Goal: Register for event/course

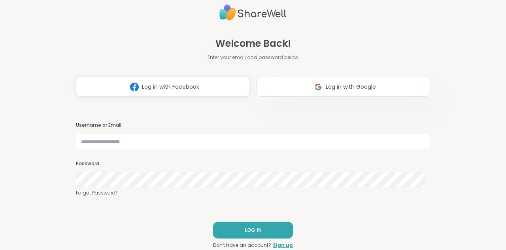
click at [293, 84] on button "Log in with Google" at bounding box center [343, 87] width 174 height 20
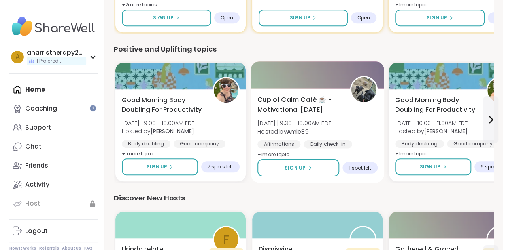
scroll to position [198, 0]
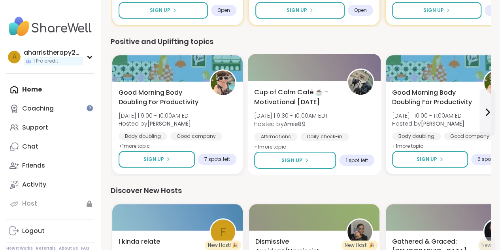
click at [342, 112] on div "Cup of Calm Café ☕️ - Motivational Monday Mon 9/15 | 9:30 - 10:00AM EDT Hosted …" at bounding box center [314, 119] width 120 height 64
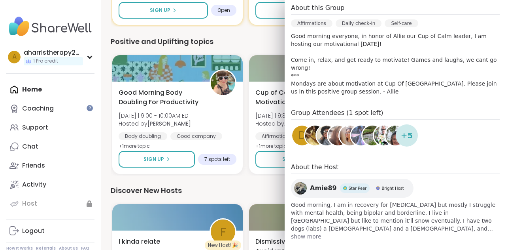
scroll to position [240, 0]
click at [313, 232] on span "show more" at bounding box center [395, 236] width 209 height 8
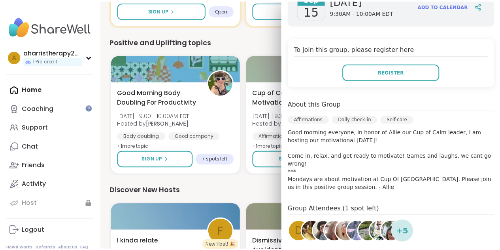
scroll to position [50, 0]
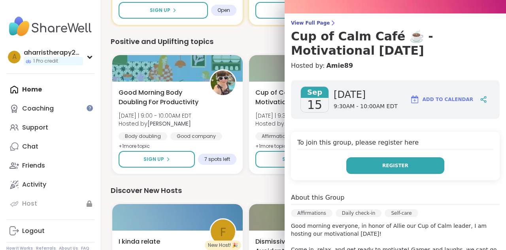
click at [416, 163] on button "Register" at bounding box center [395, 165] width 98 height 17
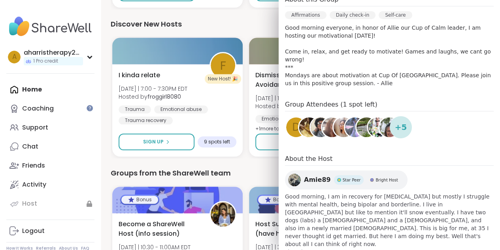
scroll to position [435, 0]
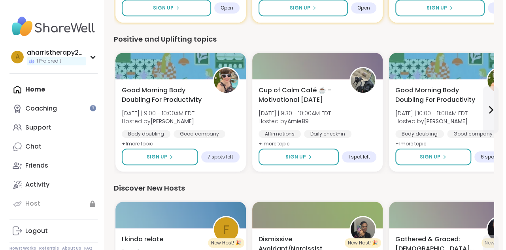
scroll to position [198, 0]
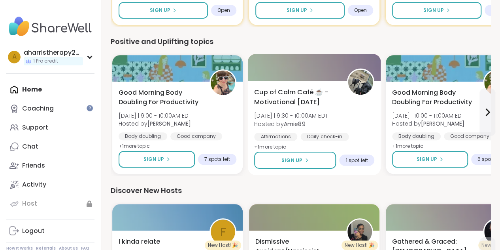
click at [325, 97] on span "Cup of Calm Café ☕️ - Motivational [DATE]" at bounding box center [296, 96] width 84 height 19
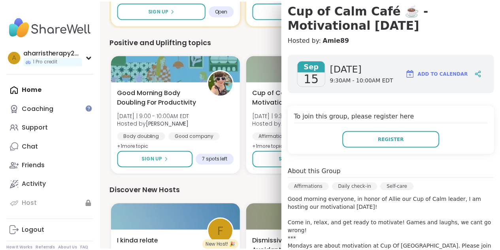
scroll to position [79, 0]
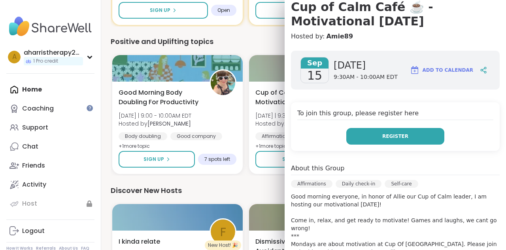
click at [367, 132] on button "Register" at bounding box center [395, 136] width 98 height 17
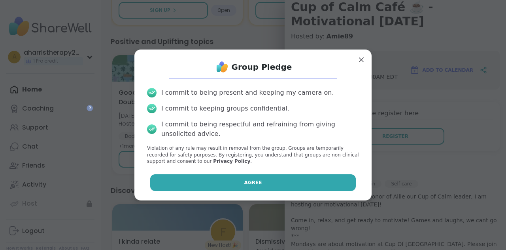
click at [256, 181] on button "Agree" at bounding box center [253, 182] width 206 height 17
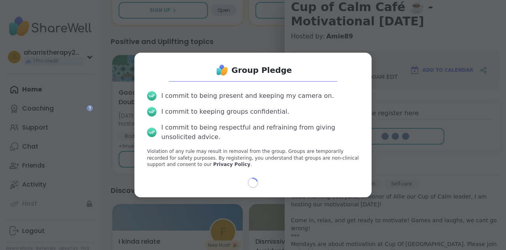
select select "**"
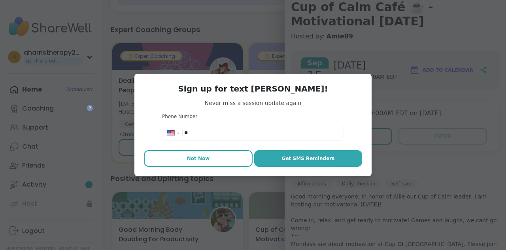
click at [203, 157] on span "Not Now" at bounding box center [198, 158] width 23 height 7
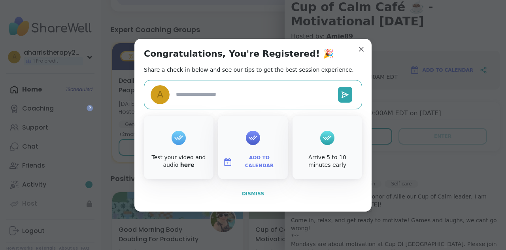
click at [262, 194] on button "Dismiss" at bounding box center [253, 193] width 218 height 17
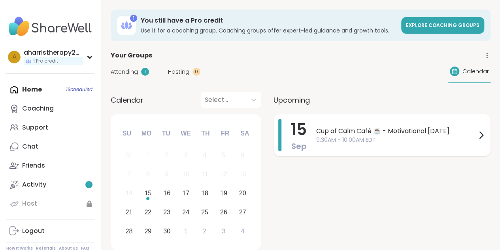
click at [382, 138] on span "9:30AM - 10:00AM EDT" at bounding box center [396, 140] width 160 height 8
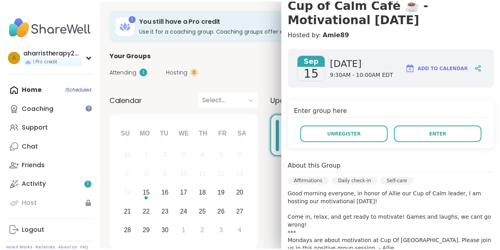
scroll to position [42, 0]
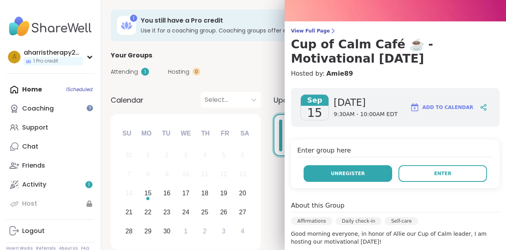
click at [327, 167] on button "Unregister" at bounding box center [348, 173] width 89 height 17
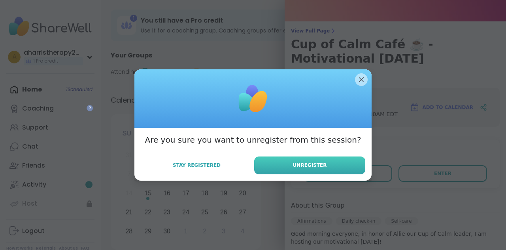
click at [304, 169] on button "Unregister" at bounding box center [309, 165] width 111 height 18
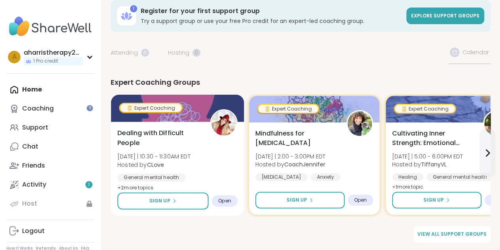
scroll to position [0, 0]
